Goal: Transaction & Acquisition: Subscribe to service/newsletter

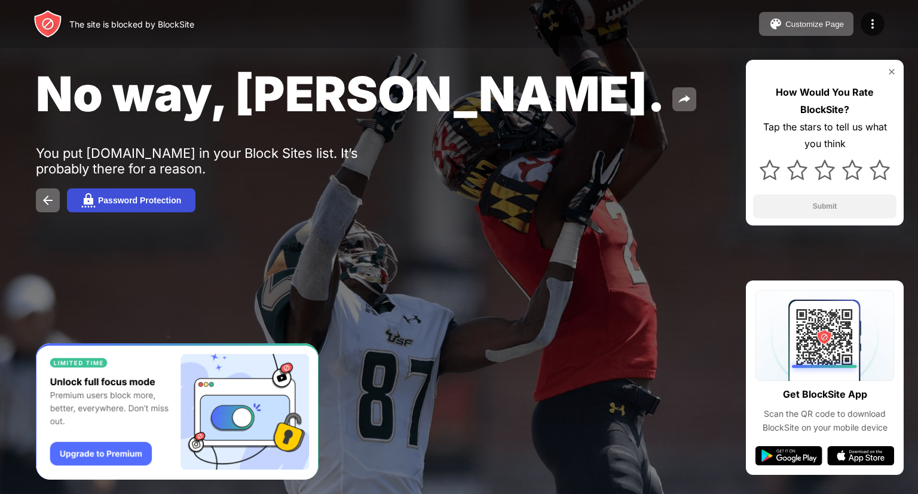
click at [148, 201] on div "Password Protection" at bounding box center [139, 200] width 83 height 10
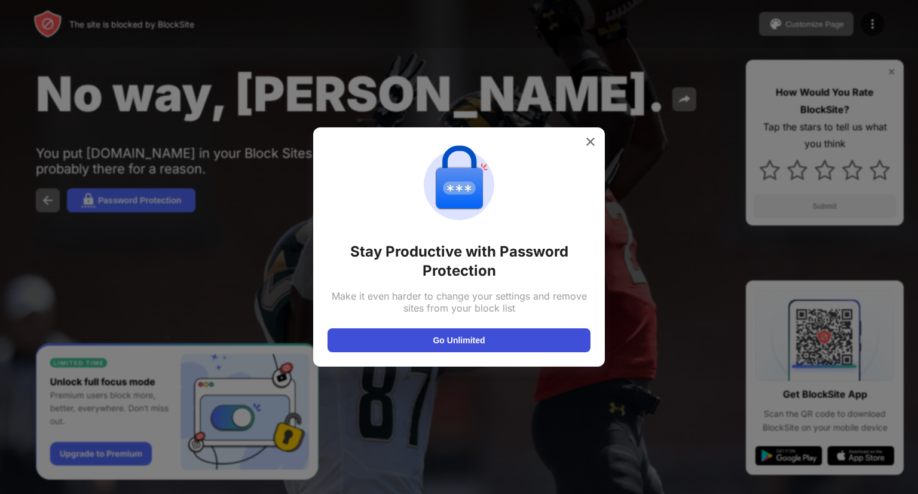
click at [517, 332] on button "Go Unlimited" at bounding box center [458, 340] width 263 height 24
